Goal: Task Accomplishment & Management: Manage account settings

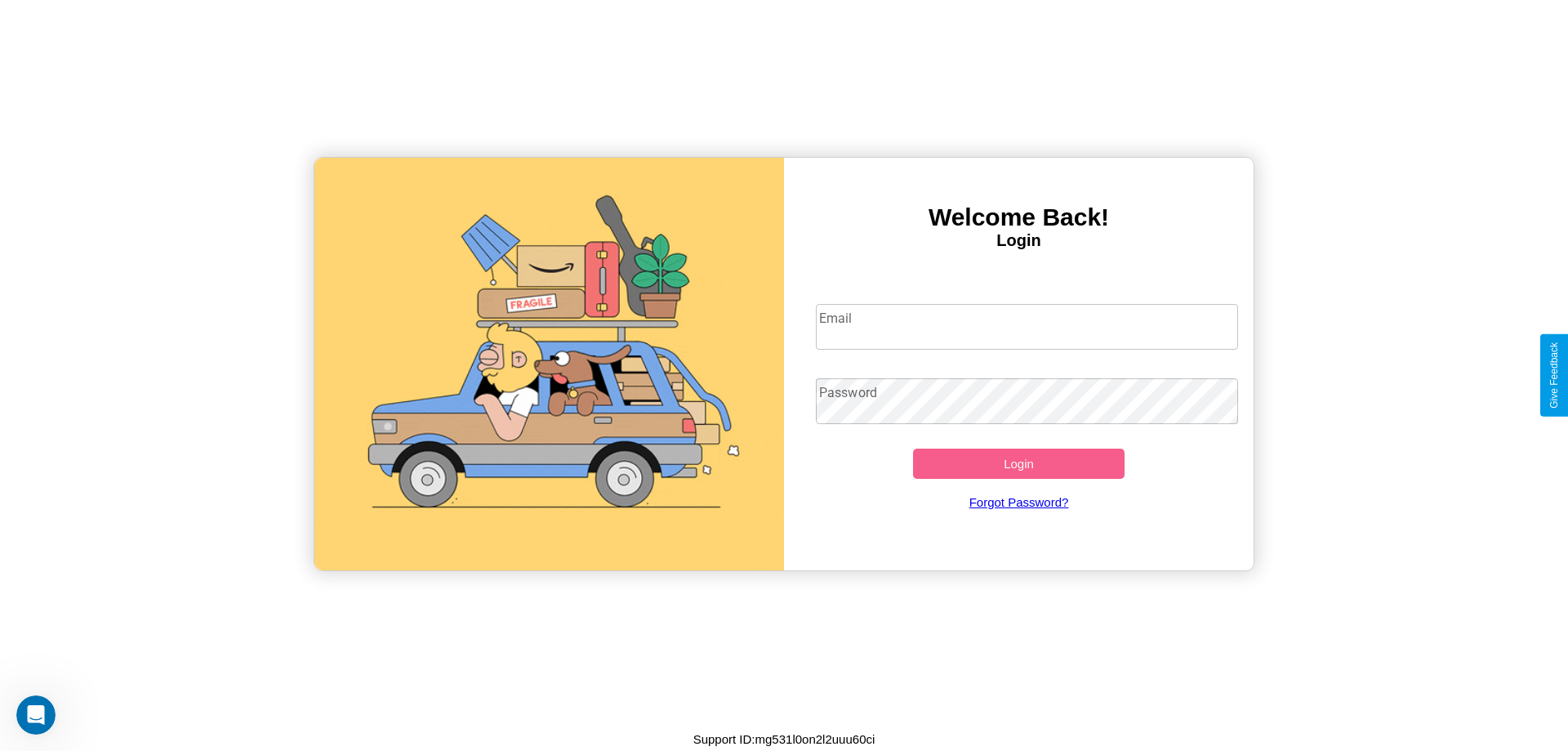
click at [1027, 326] on input "Email" at bounding box center [1028, 327] width 423 height 46
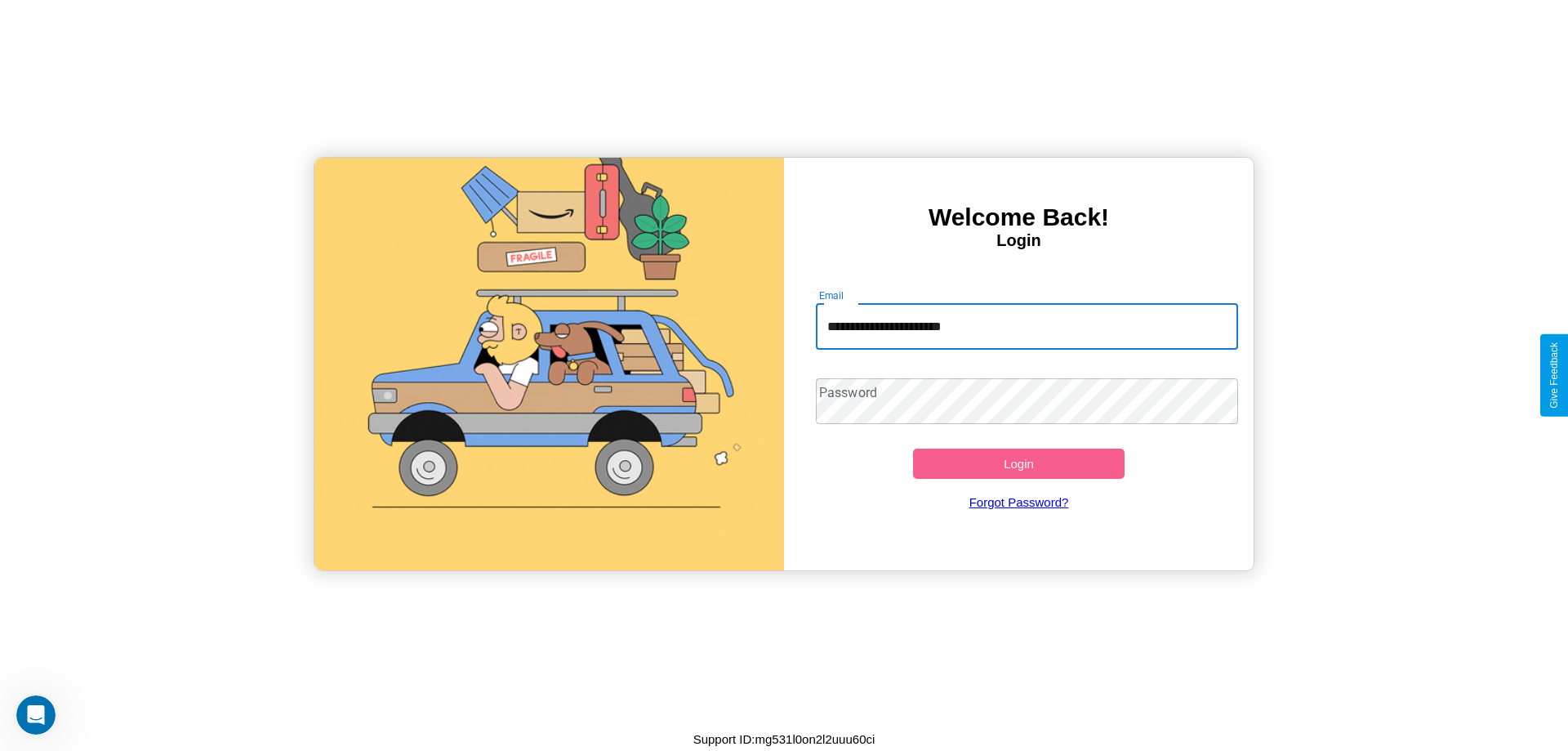
type input "**********"
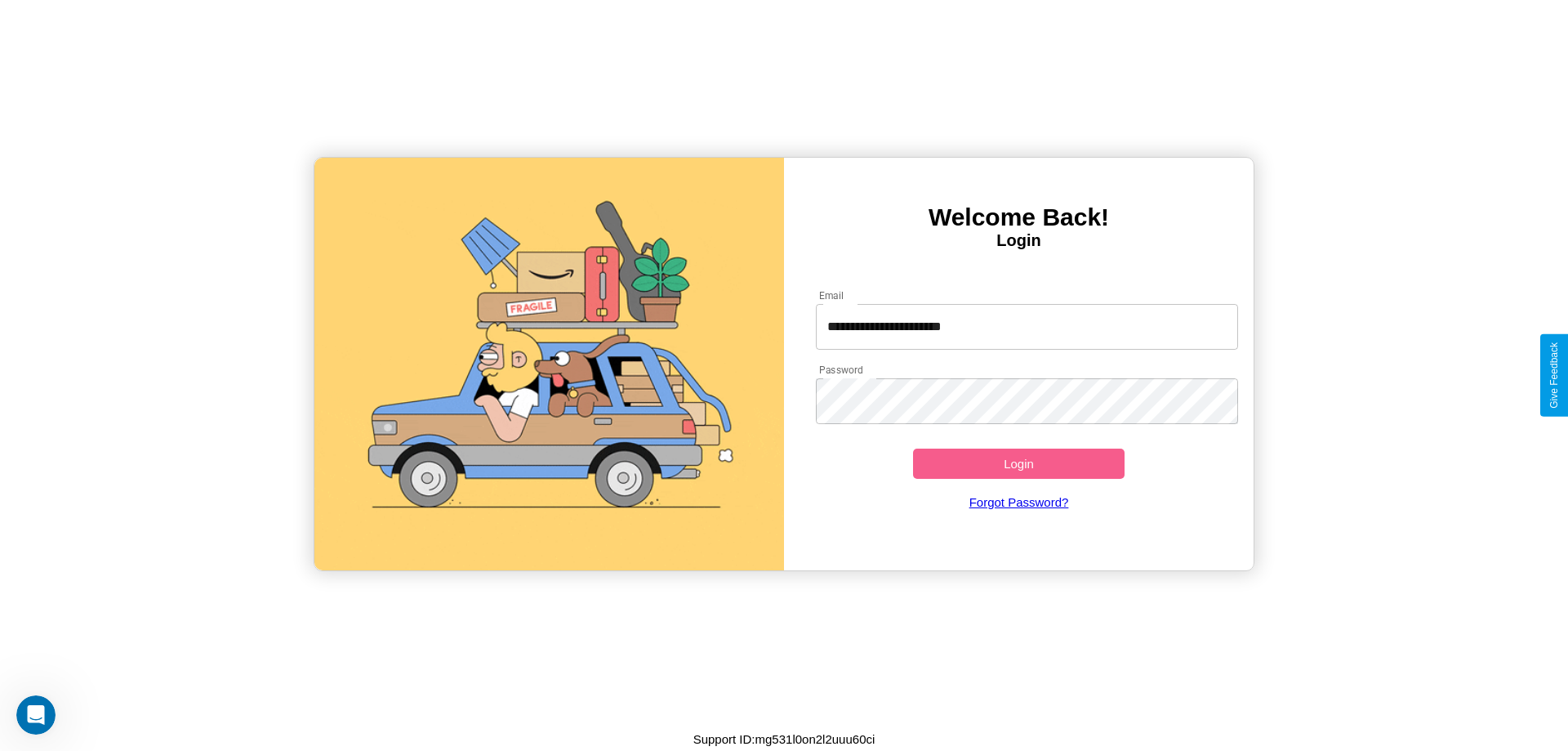
click at [1019, 463] on button "Login" at bounding box center [1019, 463] width 212 height 30
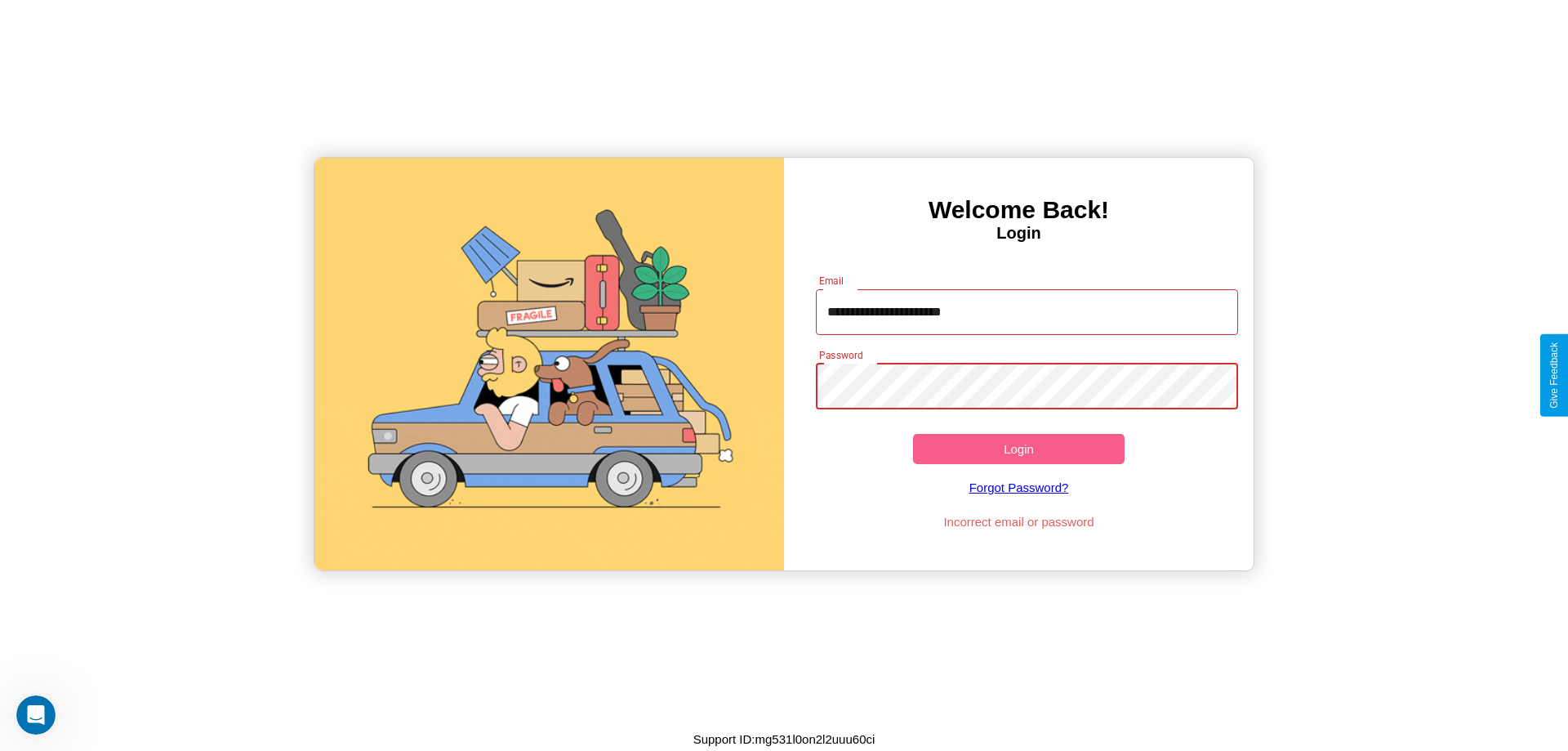
click at [1019, 448] on button "Login" at bounding box center [1019, 448] width 212 height 30
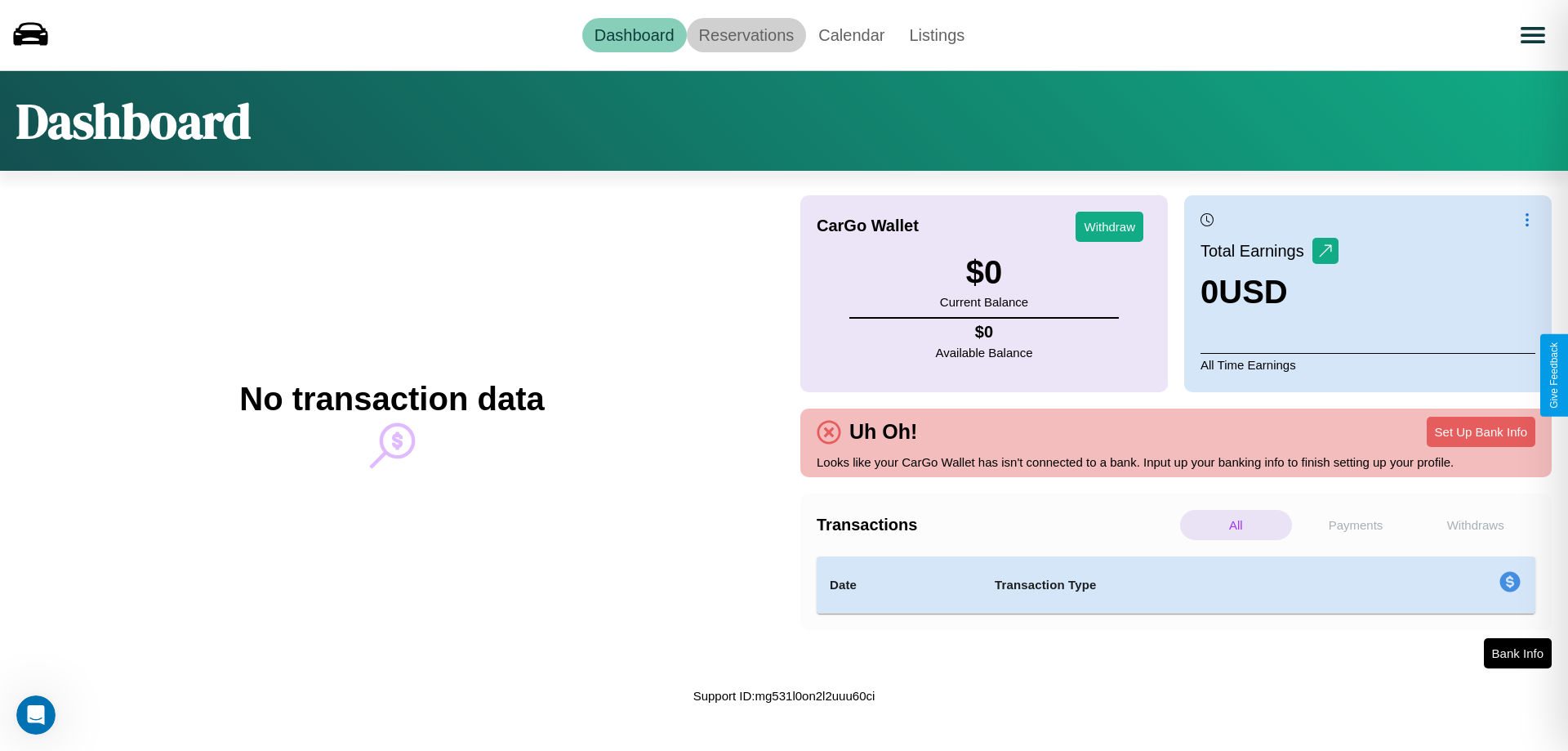
click at [745, 34] on link "Reservations" at bounding box center [747, 35] width 120 height 34
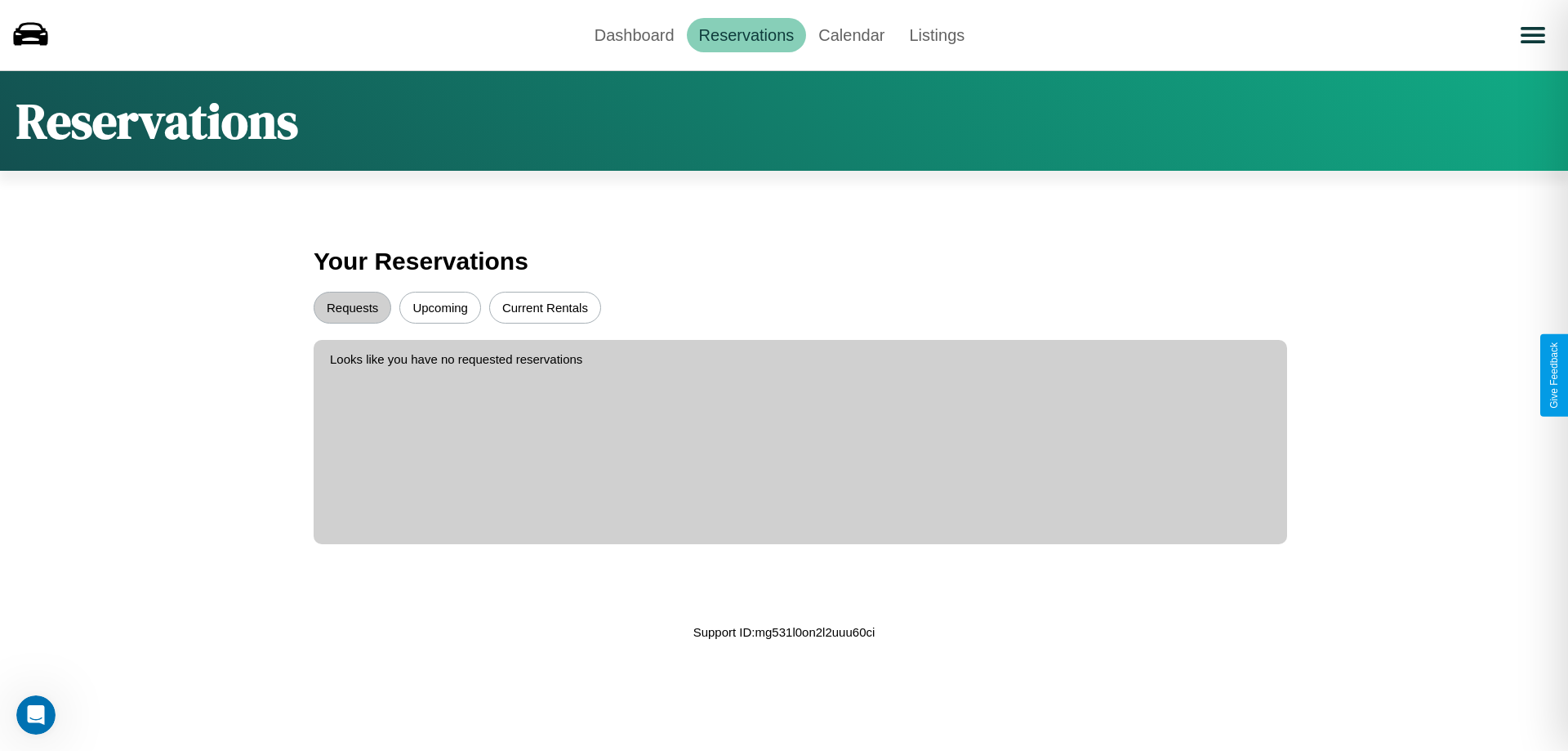
click at [545, 307] on button "Current Rentals" at bounding box center [546, 307] width 112 height 32
click at [352, 307] on button "Requests" at bounding box center [352, 307] width 77 height 32
